Goal: Task Accomplishment & Management: Use online tool/utility

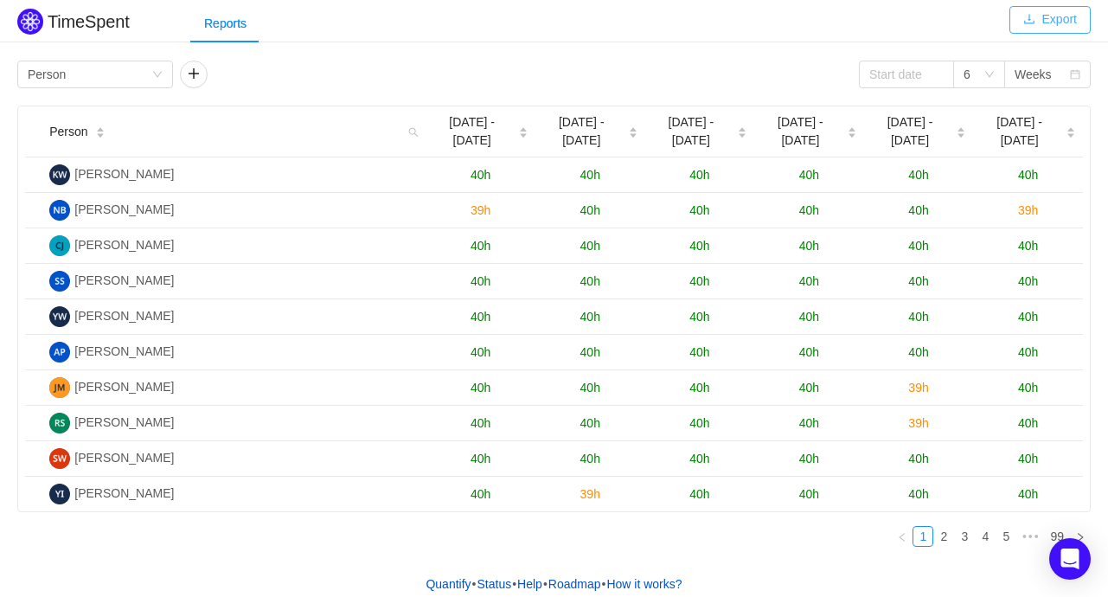
click at [1035, 22] on button "Export" at bounding box center [1050, 20] width 81 height 28
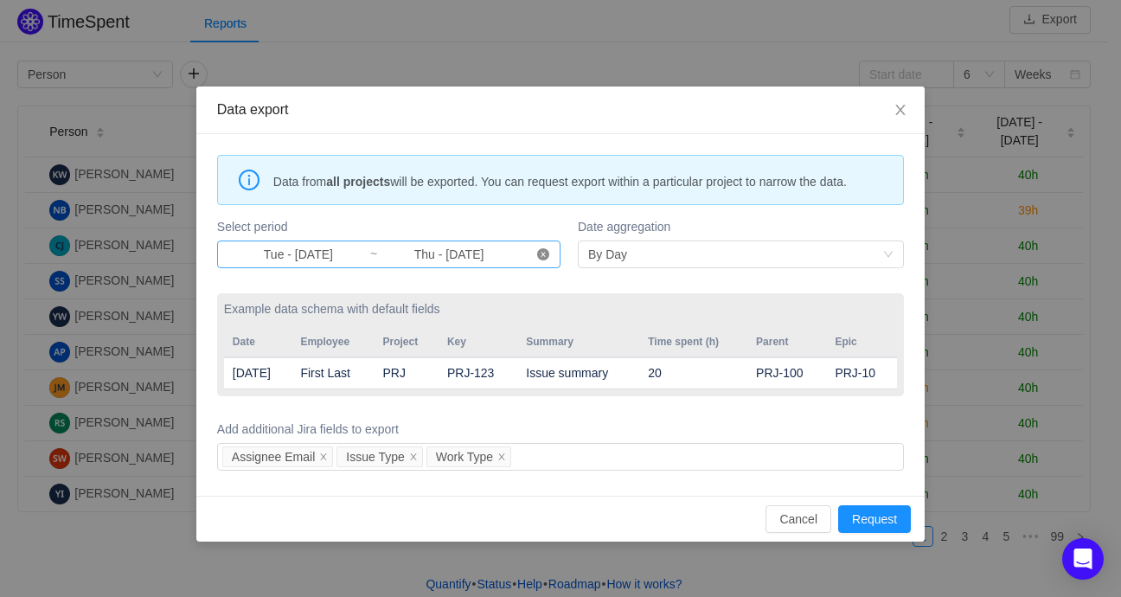
click at [544, 255] on icon "icon: close-circle" at bounding box center [543, 254] width 12 height 12
click at [305, 250] on input at bounding box center [299, 254] width 142 height 19
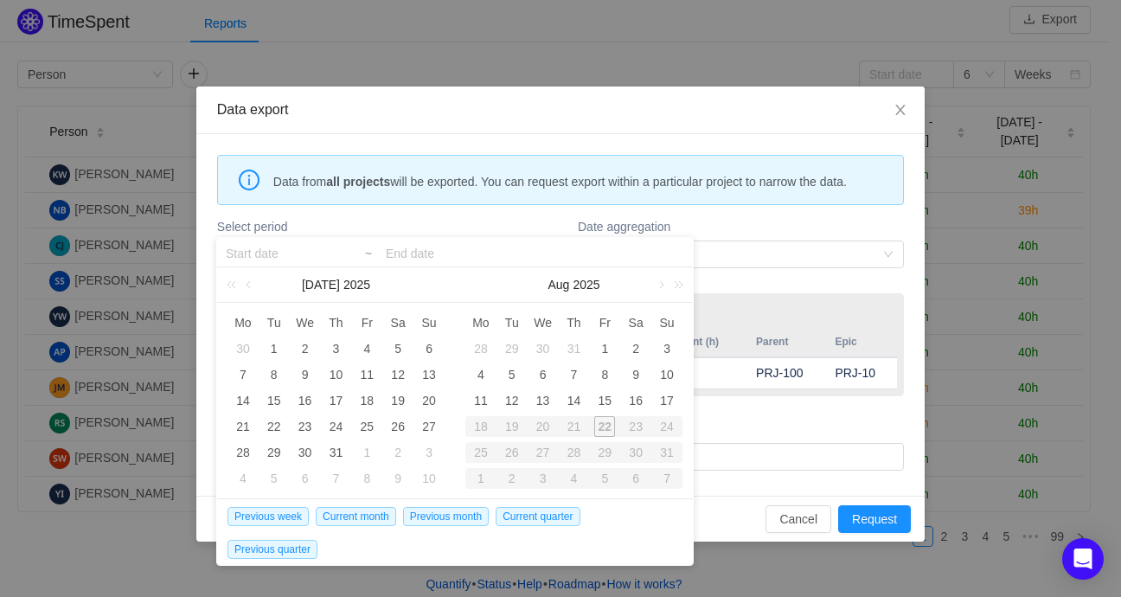
click at [544, 431] on div "20" at bounding box center [543, 426] width 31 height 21
type input "Tue - [DATE]"
type input "Thu - [DATE]"
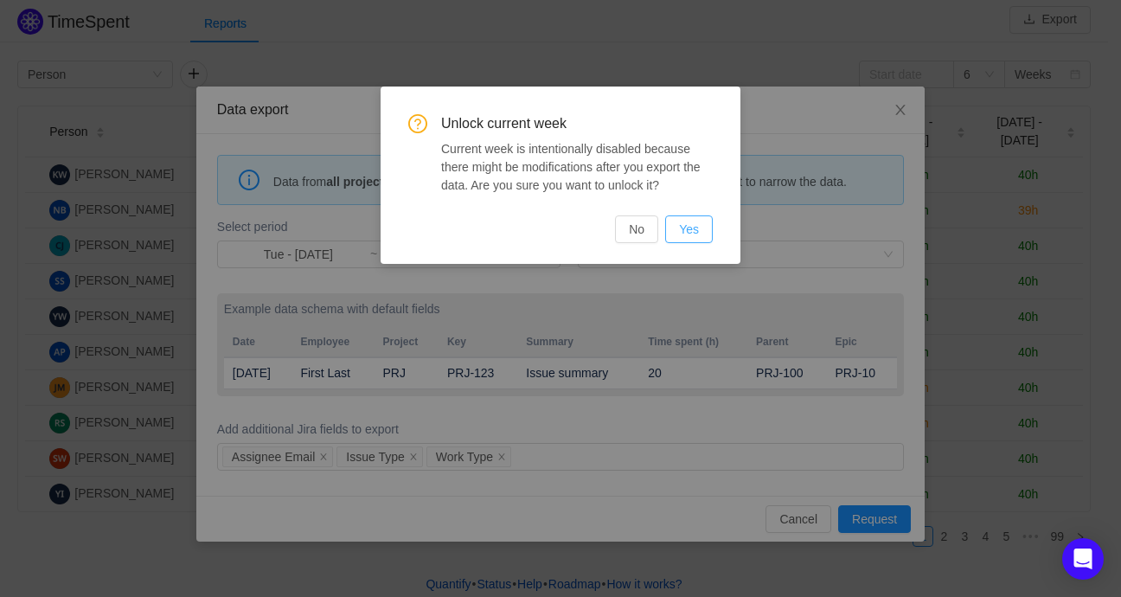
click at [690, 226] on button "Yes" at bounding box center [689, 229] width 48 height 28
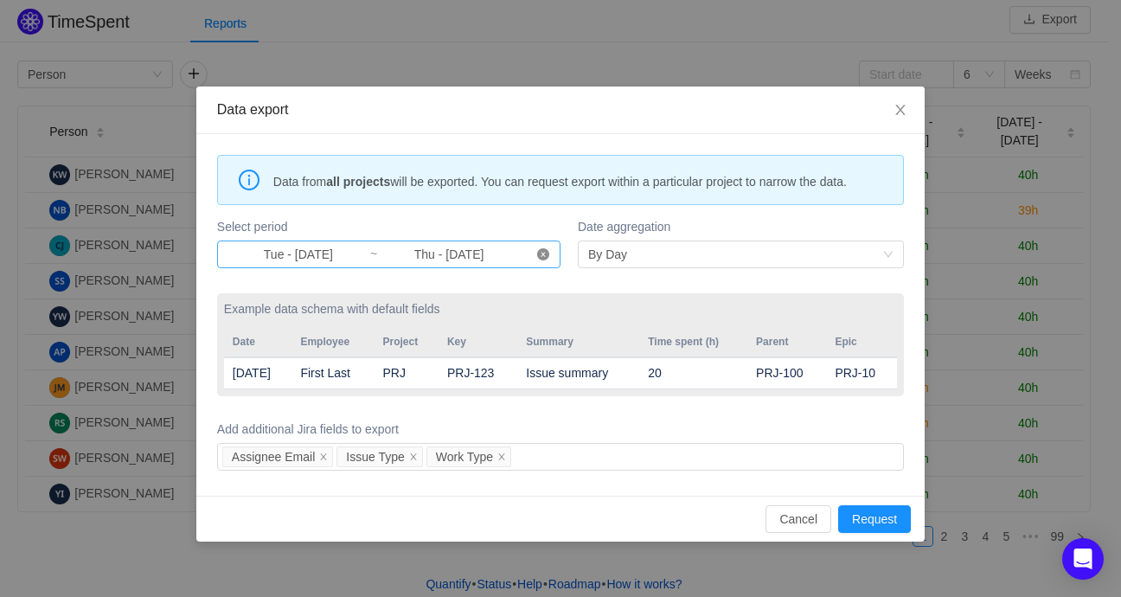
click at [547, 253] on icon "icon: close-circle" at bounding box center [543, 254] width 12 height 12
click at [299, 254] on input at bounding box center [299, 254] width 142 height 19
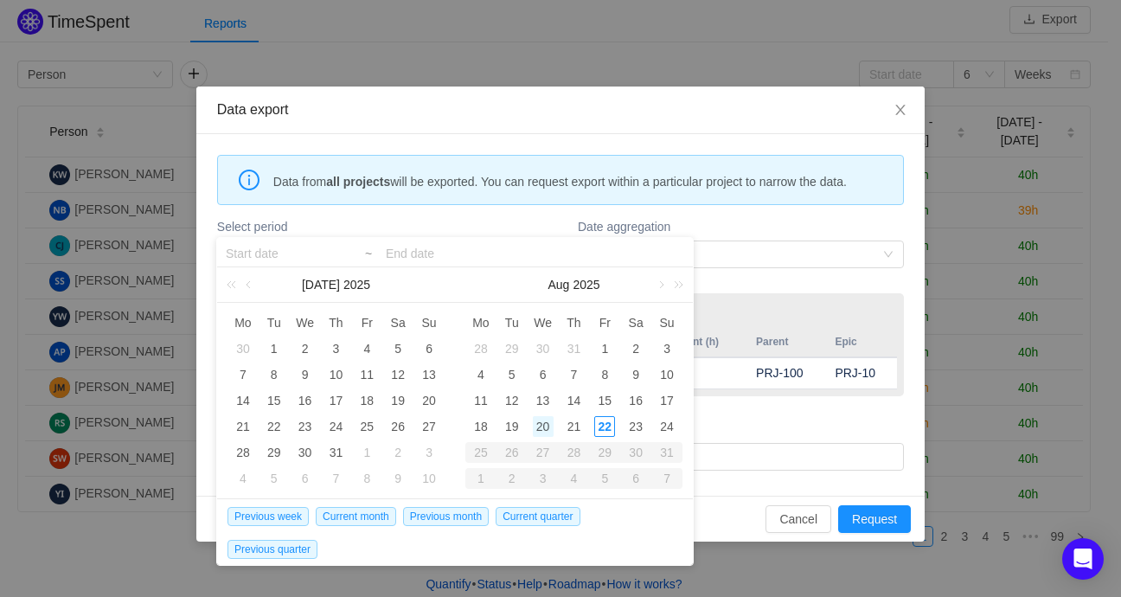
click at [545, 426] on div "20" at bounding box center [543, 426] width 21 height 21
type input "Wed - [DATE]"
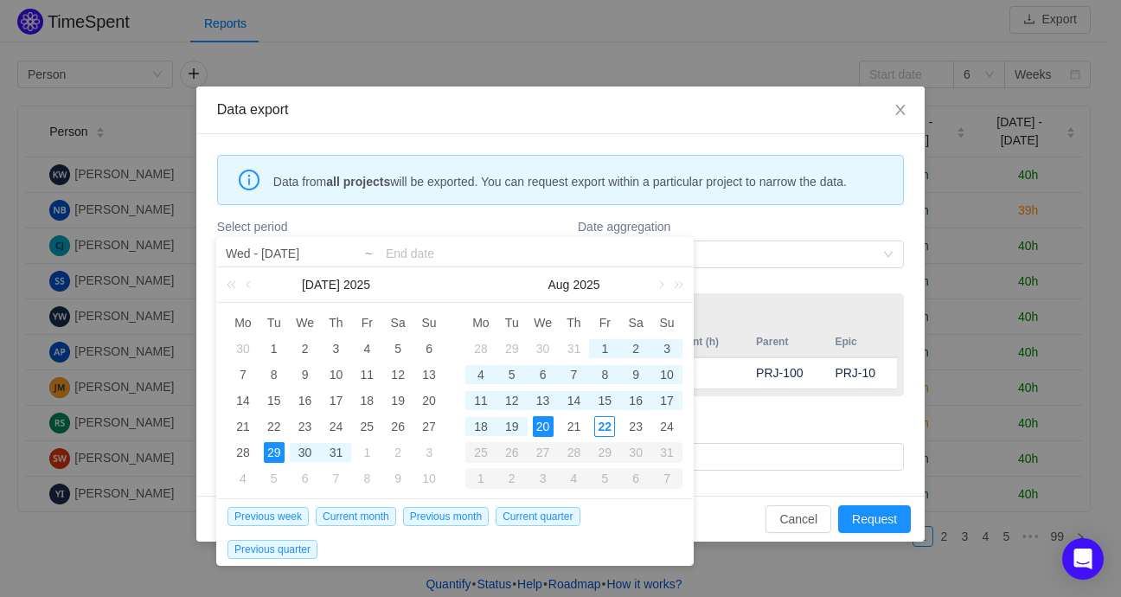
click at [441, 248] on input at bounding box center [535, 253] width 299 height 21
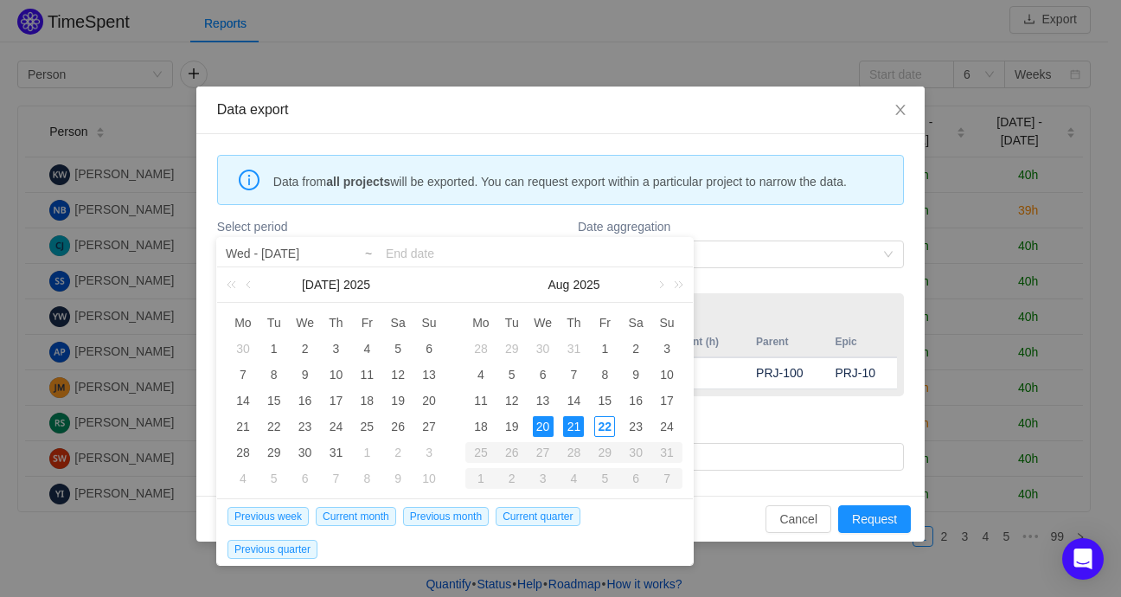
click at [575, 428] on div "21" at bounding box center [573, 426] width 21 height 21
type input "Wed - [DATE]"
type input "Thu - [DATE]"
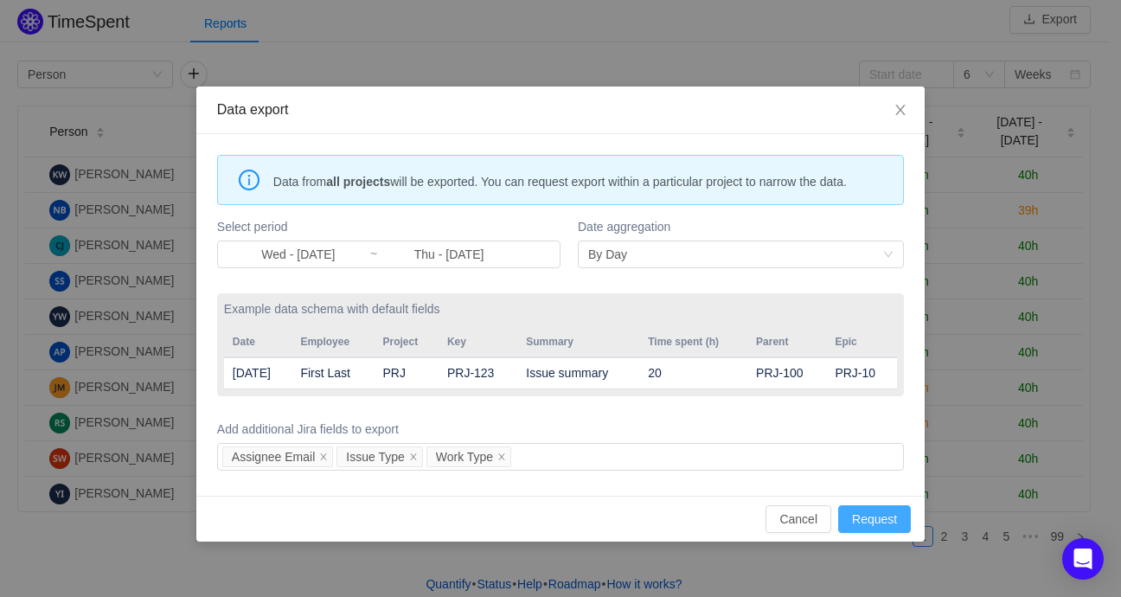
click at [878, 523] on button "Request" at bounding box center [874, 519] width 73 height 28
